Goal: Information Seeking & Learning: Learn about a topic

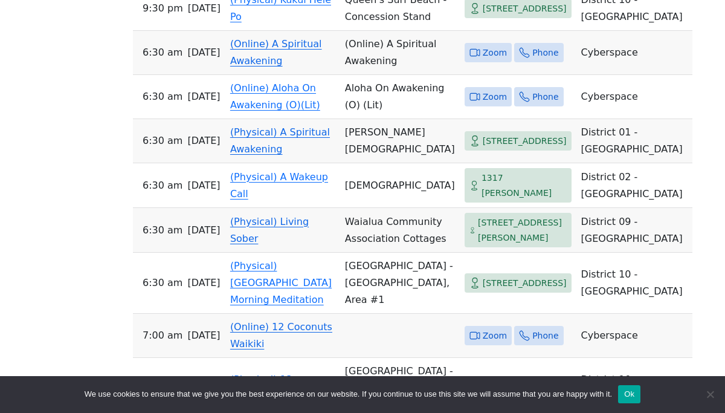
scroll to position [1681, 0]
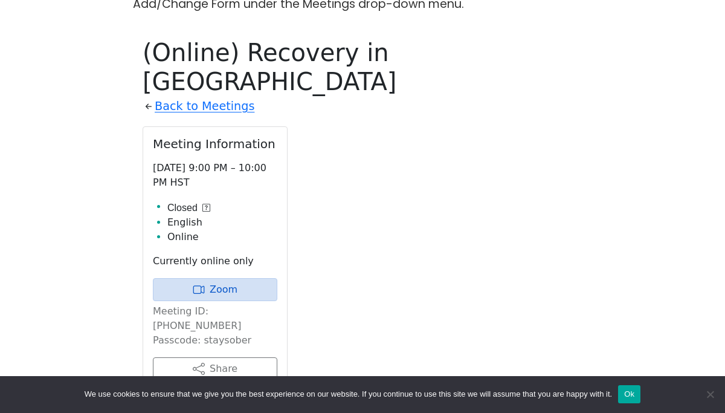
scroll to position [579, 0]
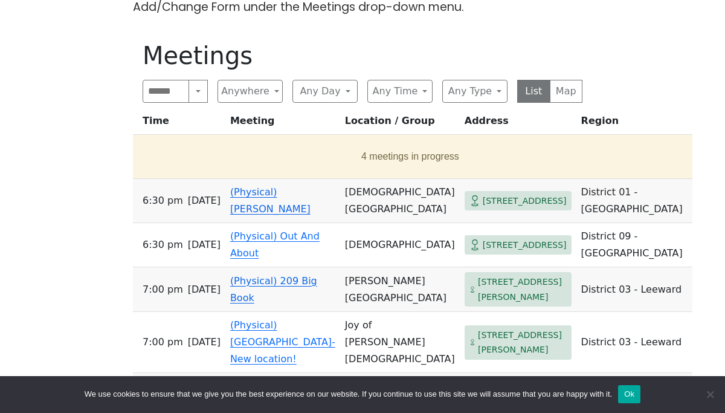
scroll to position [582, 0]
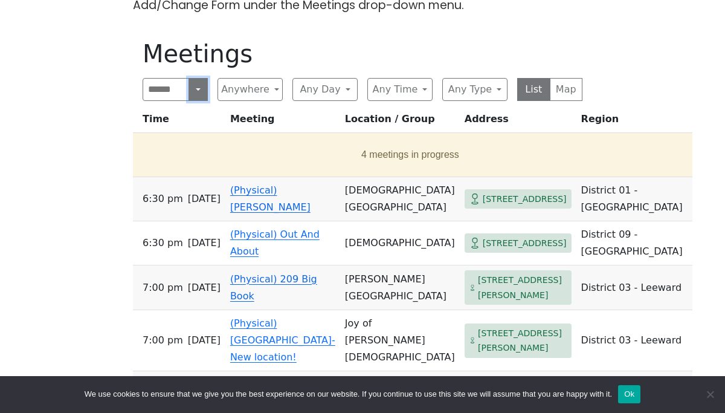
click at [199, 92] on button "Search" at bounding box center [198, 89] width 19 height 23
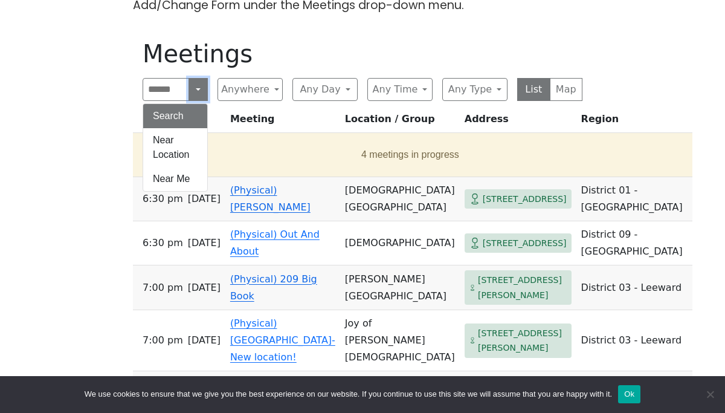
click at [198, 92] on button "Search" at bounding box center [198, 89] width 19 height 23
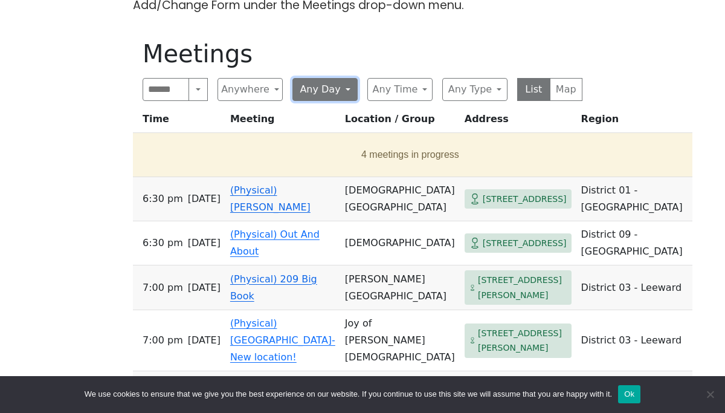
click at [330, 92] on button "Any Day" at bounding box center [325, 89] width 65 height 23
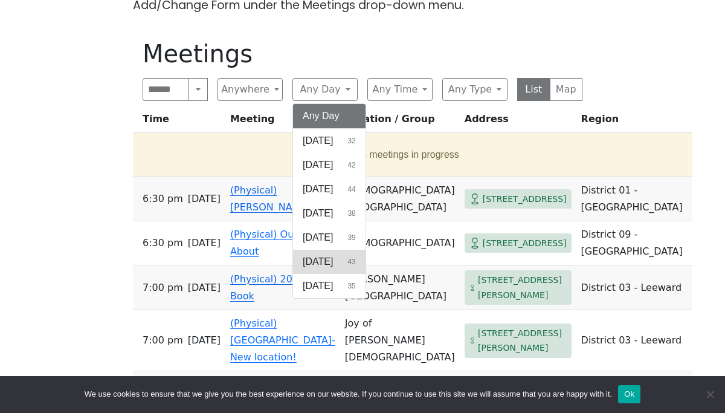
click at [328, 264] on span "[DATE]" at bounding box center [318, 261] width 30 height 15
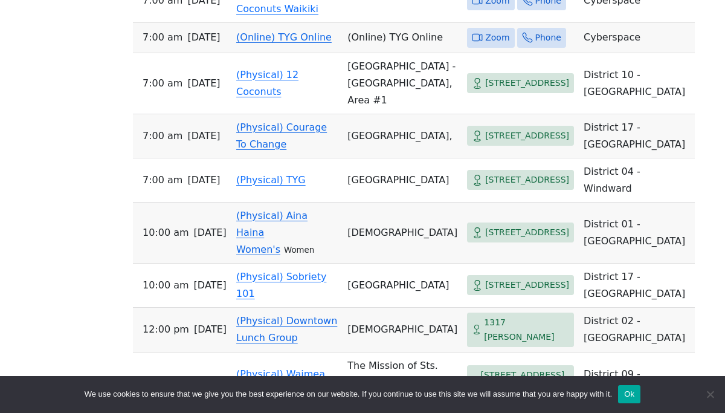
scroll to position [1003, 0]
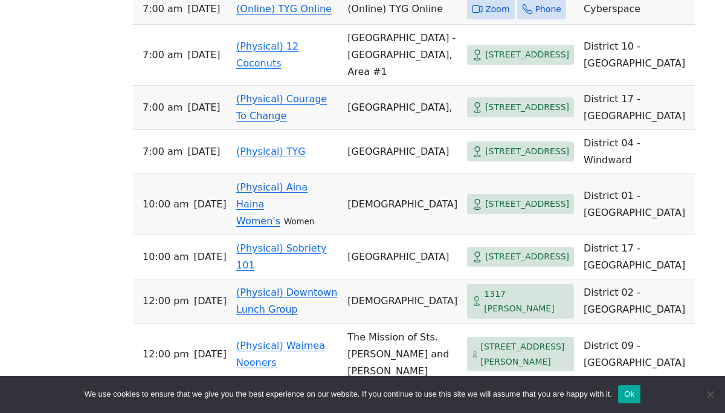
click at [282, 15] on link "(Online) TYG Online" at bounding box center [284, 8] width 96 height 11
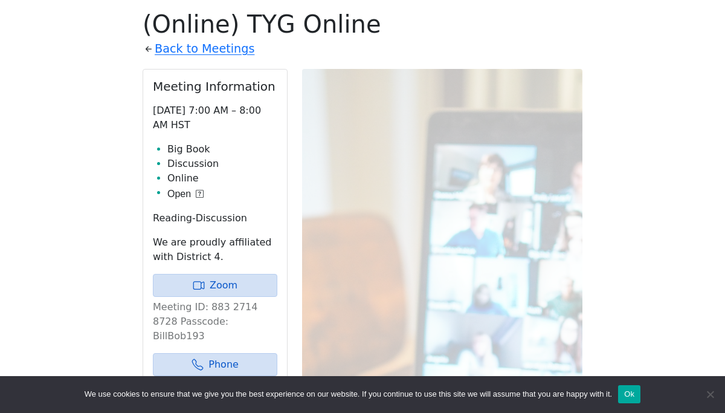
scroll to position [1003, 0]
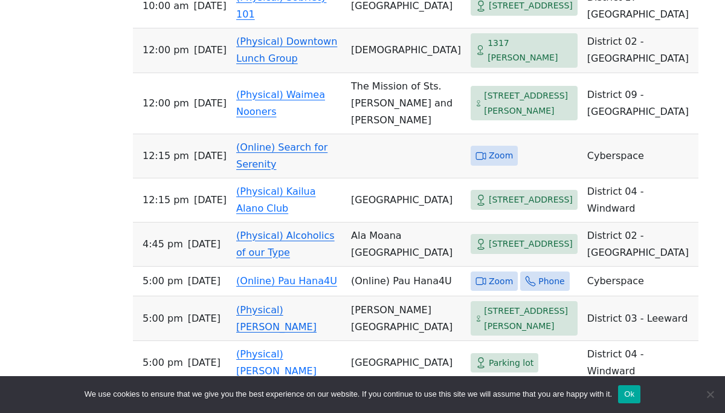
scroll to position [1242, 0]
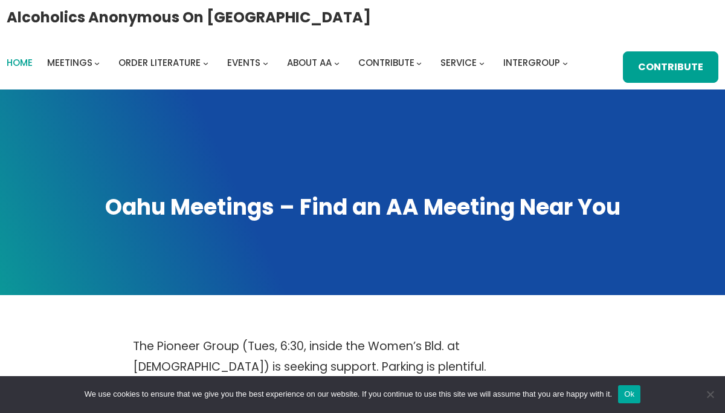
click at [30, 63] on span "Home" at bounding box center [20, 62] width 26 height 13
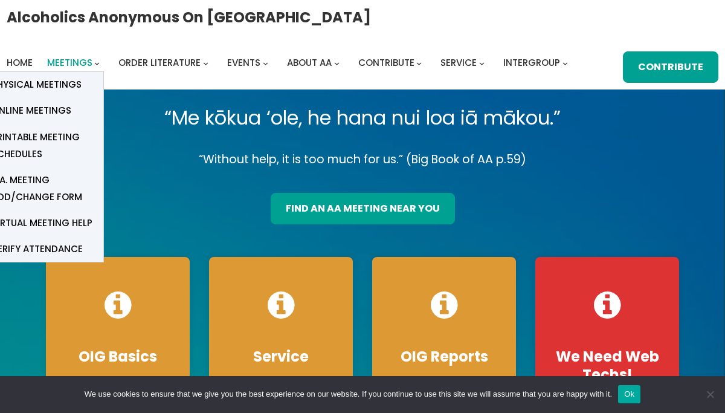
click at [68, 65] on span "Meetings" at bounding box center [69, 62] width 45 height 13
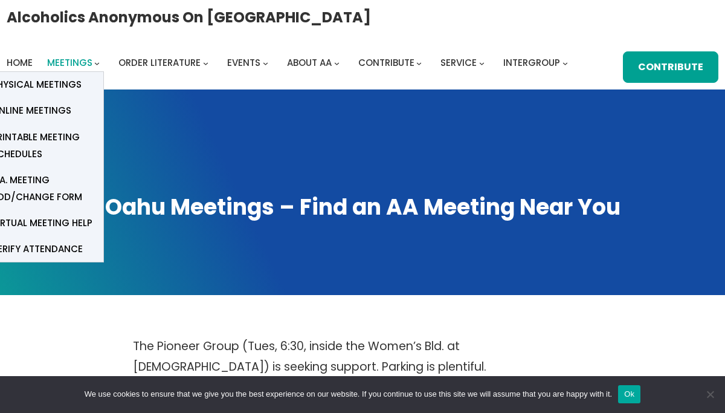
click at [74, 59] on span "Meetings" at bounding box center [69, 62] width 45 height 13
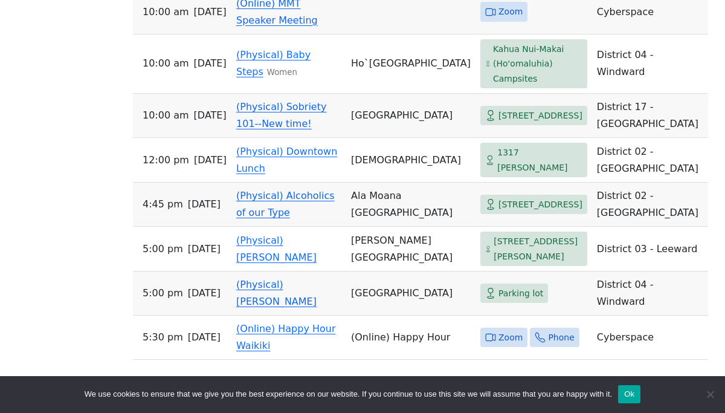
scroll to position [2372, 0]
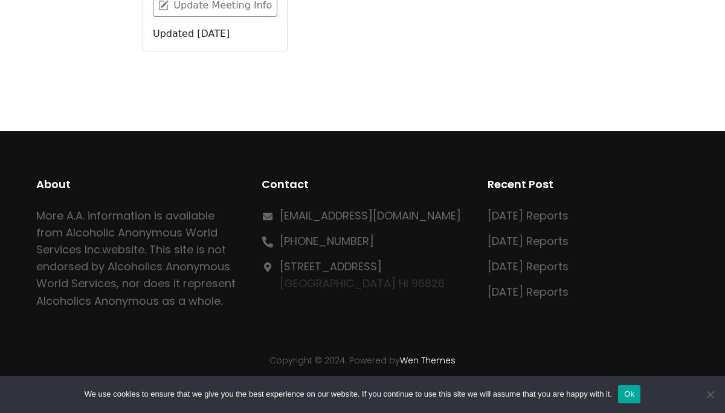
scroll to position [612, 0]
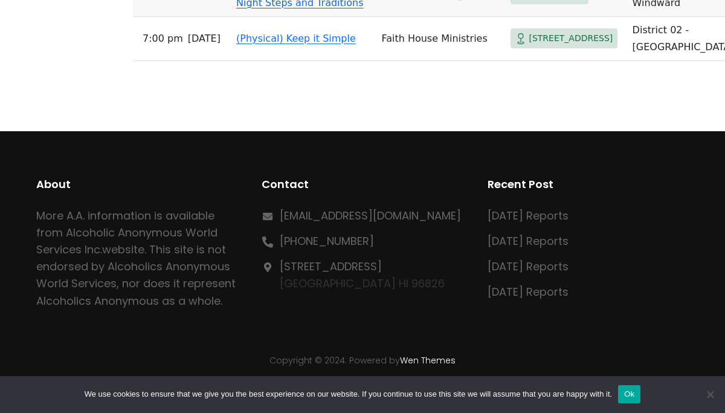
scroll to position [4617, 0]
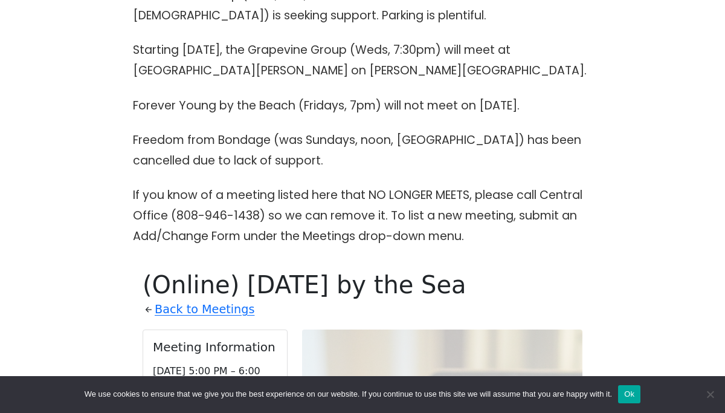
scroll to position [346, 0]
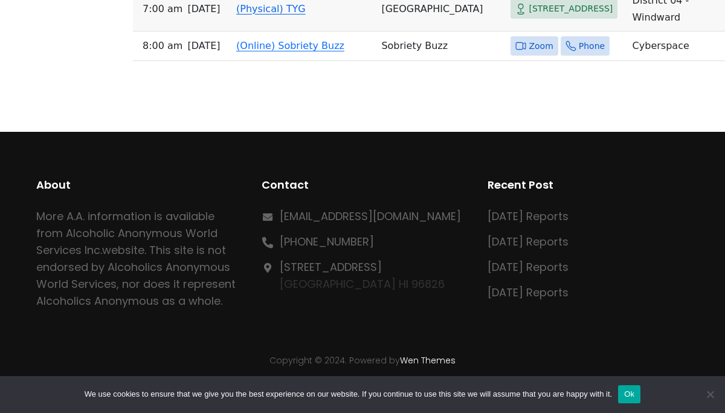
scroll to position [7967, 0]
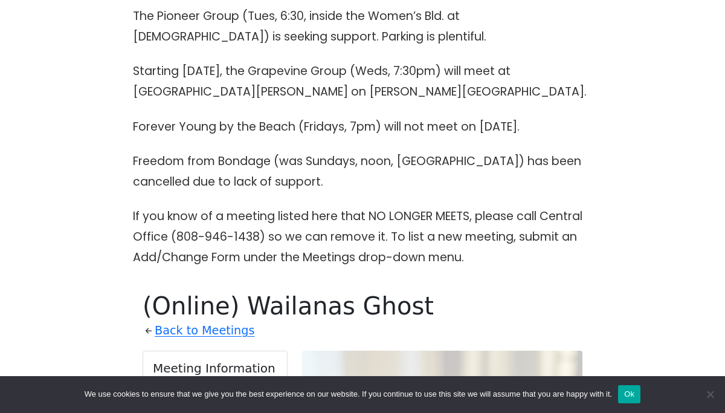
scroll to position [329, 0]
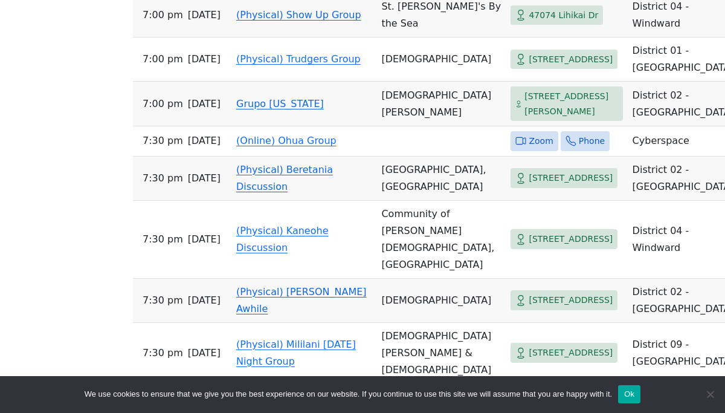
scroll to position [8126, 0]
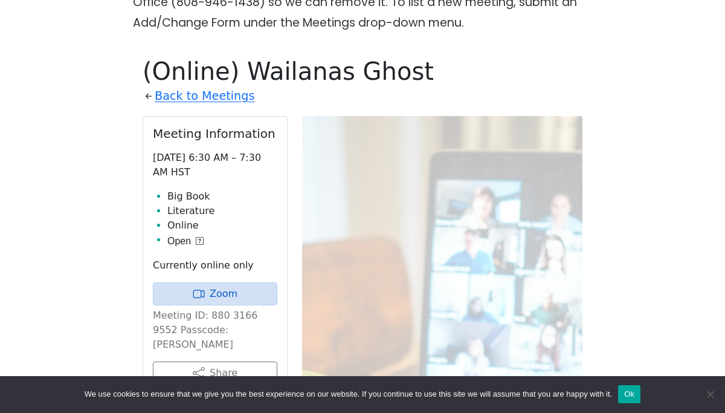
scroll to position [1092, 0]
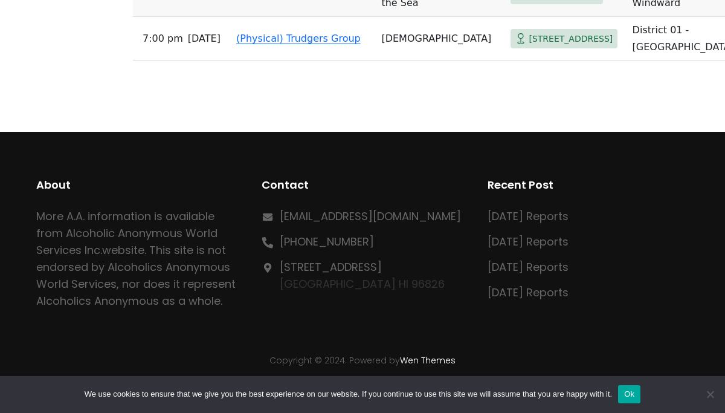
scroll to position [8954, 0]
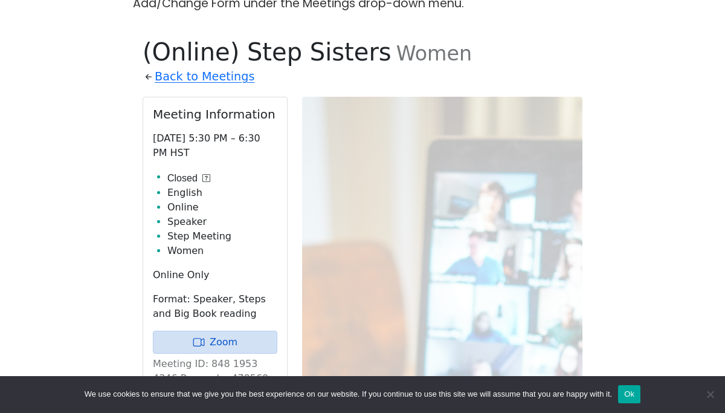
scroll to position [564, 0]
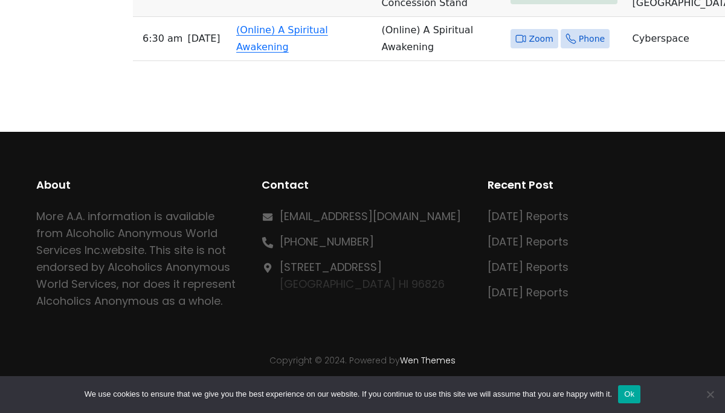
scroll to position [11883, 0]
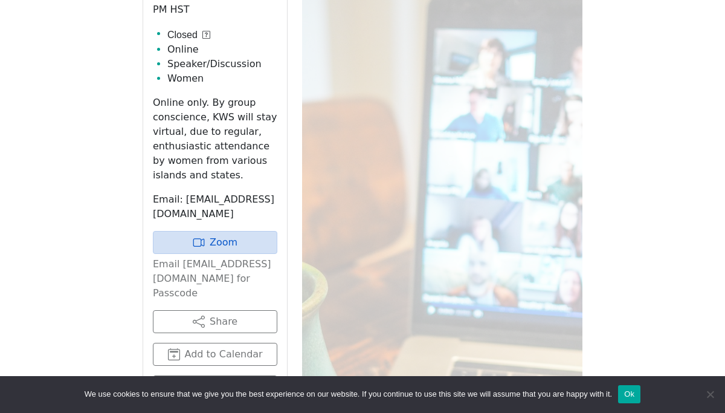
scroll to position [726, 0]
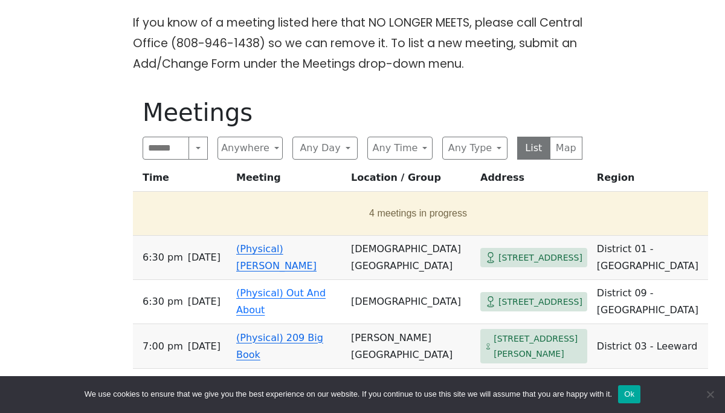
scroll to position [527, 0]
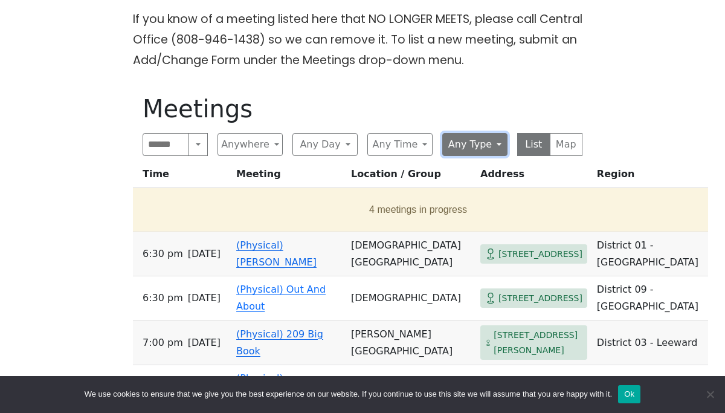
click at [480, 146] on button "Any Type" at bounding box center [474, 144] width 65 height 23
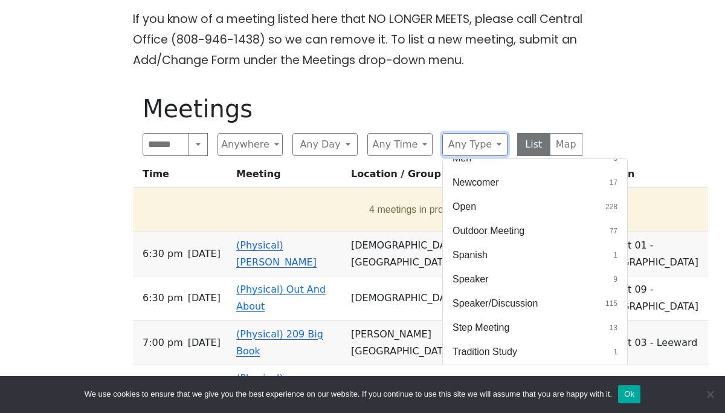
scroll to position [545, 0]
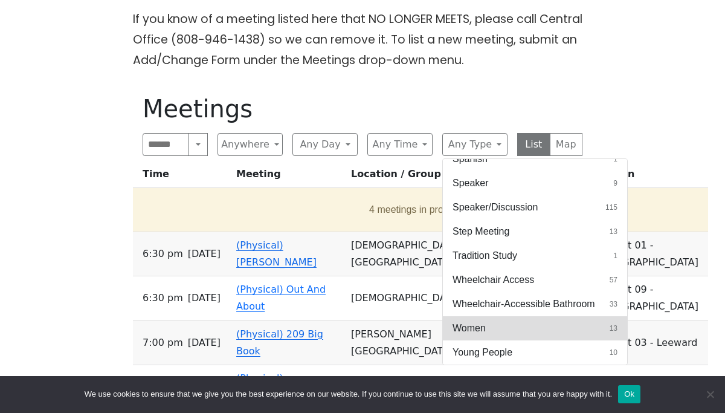
click at [496, 325] on button "Women 13" at bounding box center [535, 328] width 184 height 24
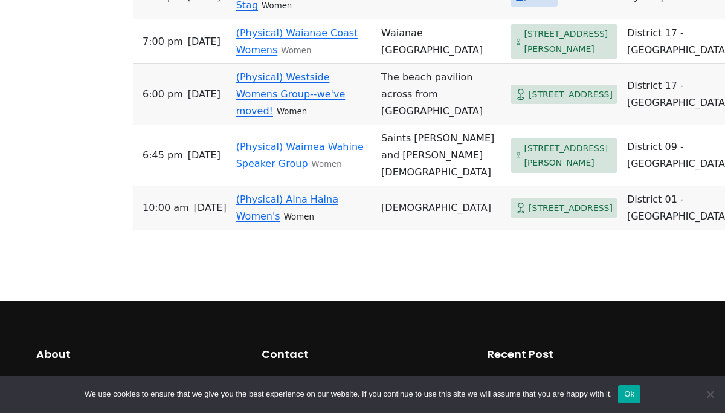
scroll to position [1140, 0]
